Goal: Task Accomplishment & Management: Complete application form

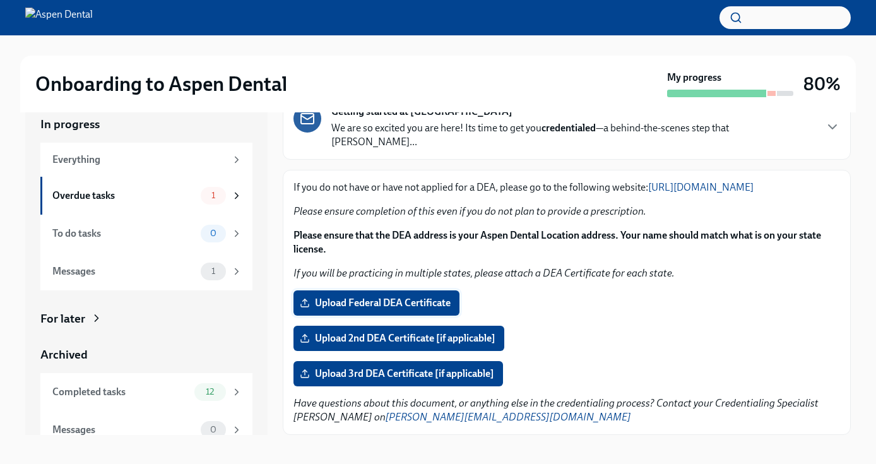
scroll to position [23, 0]
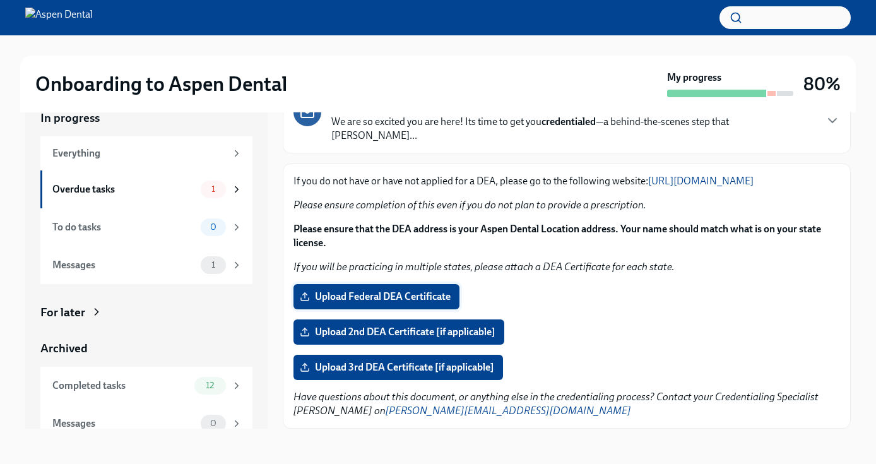
click at [401, 293] on span "Upload Federal DEA Certificate" at bounding box center [376, 296] width 148 height 13
click at [0, 0] on input "Upload Federal DEA Certificate" at bounding box center [0, 0] width 0 height 0
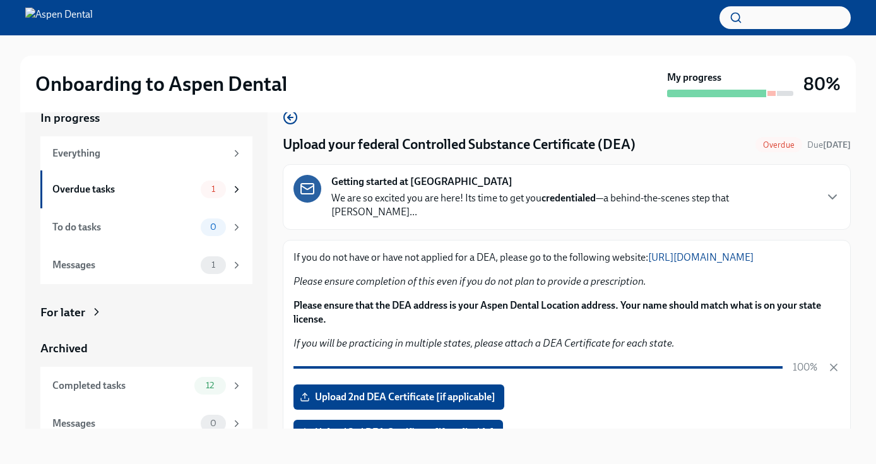
scroll to position [65, 0]
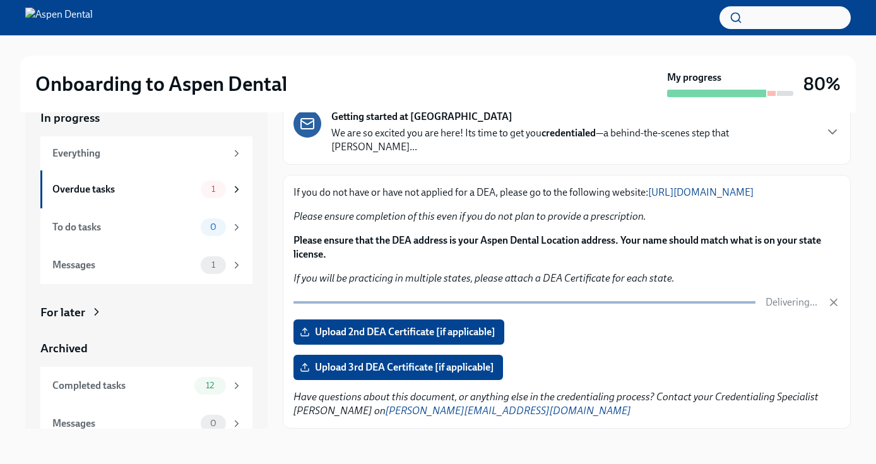
click at [625, 351] on div "If you do not have or have not applied for a DEA, please go to the following we…" at bounding box center [566, 301] width 546 height 232
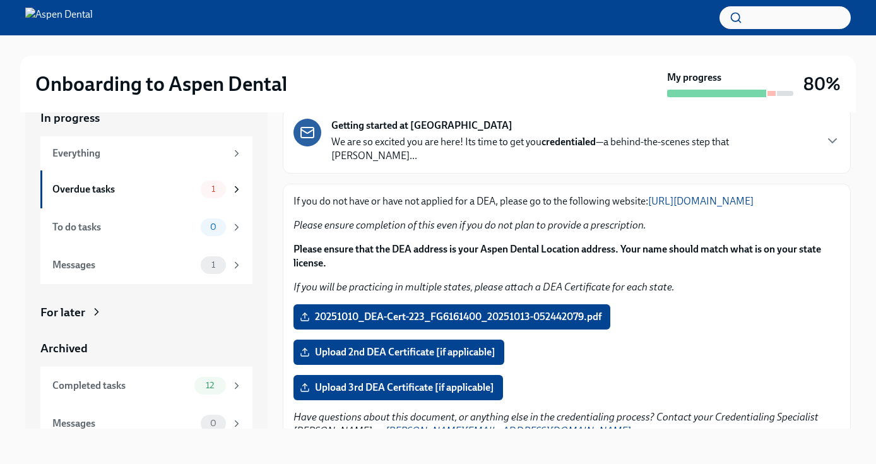
scroll to position [76, 0]
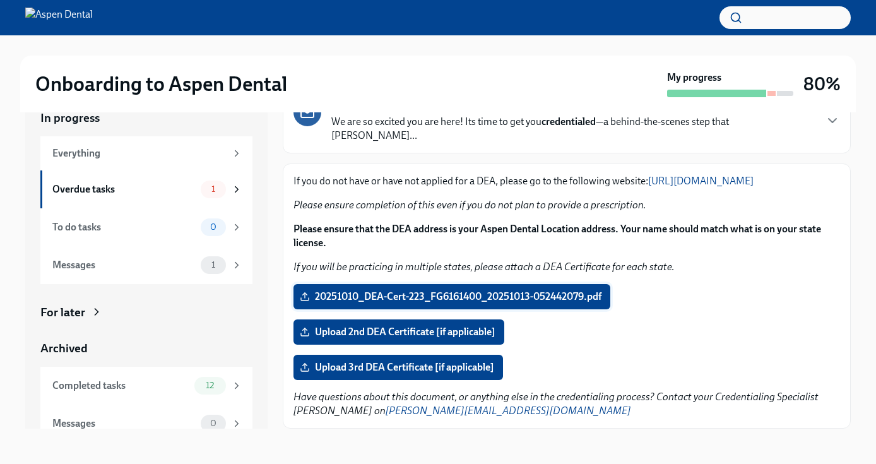
click at [456, 297] on span "20251010_DEA-Cert-223_FG6161400_20251013-052442079.pdf" at bounding box center [451, 296] width 299 height 13
click at [0, 0] on input "20251010_DEA-Cert-223_FG6161400_20251013-052442079.pdf" at bounding box center [0, 0] width 0 height 0
click at [592, 360] on div "Upload 3rd DEA Certificate [if applicable]" at bounding box center [566, 367] width 546 height 25
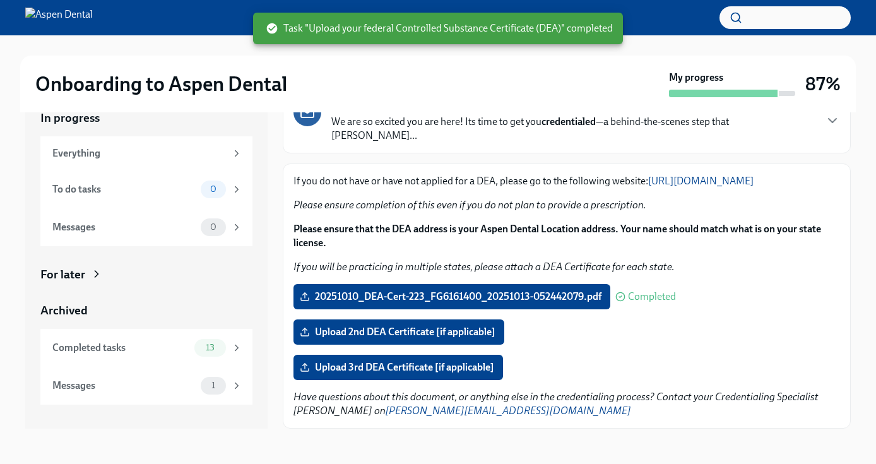
click at [590, 370] on div "Upload 3rd DEA Certificate [if applicable]" at bounding box center [566, 367] width 546 height 25
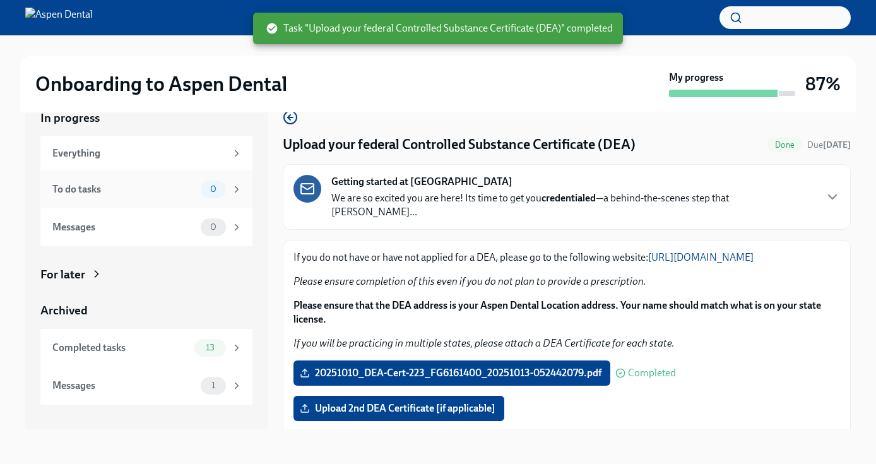
click at [131, 184] on div "To do tasks" at bounding box center [123, 189] width 143 height 14
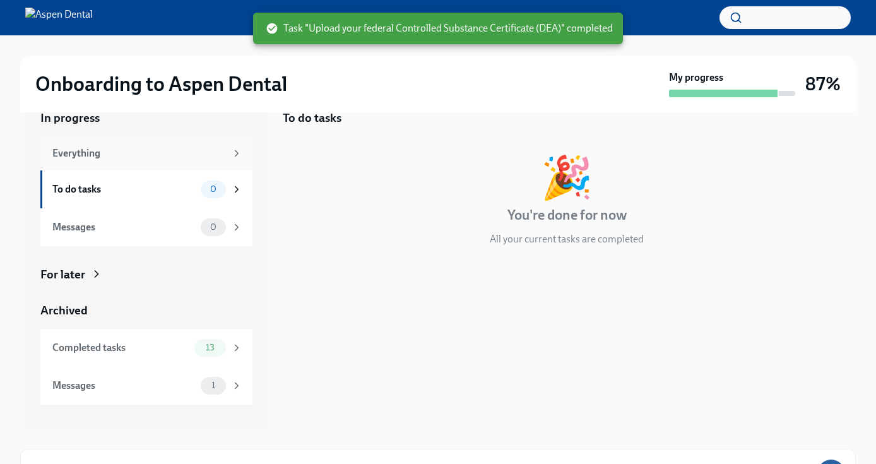
click at [122, 155] on div "Everything" at bounding box center [138, 153] width 173 height 14
